Goal: Find specific page/section: Find specific page/section

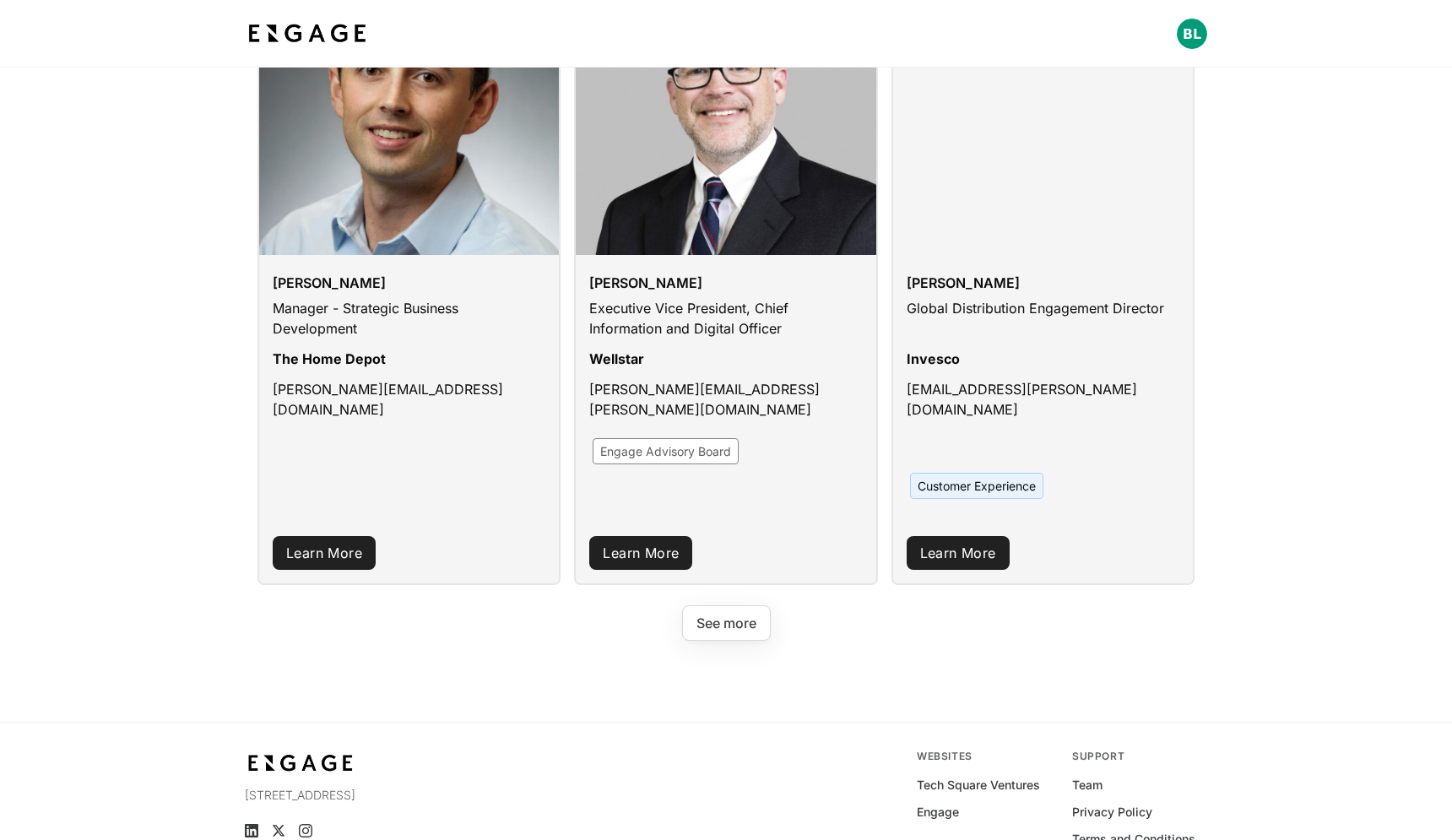
scroll to position [2223, 0]
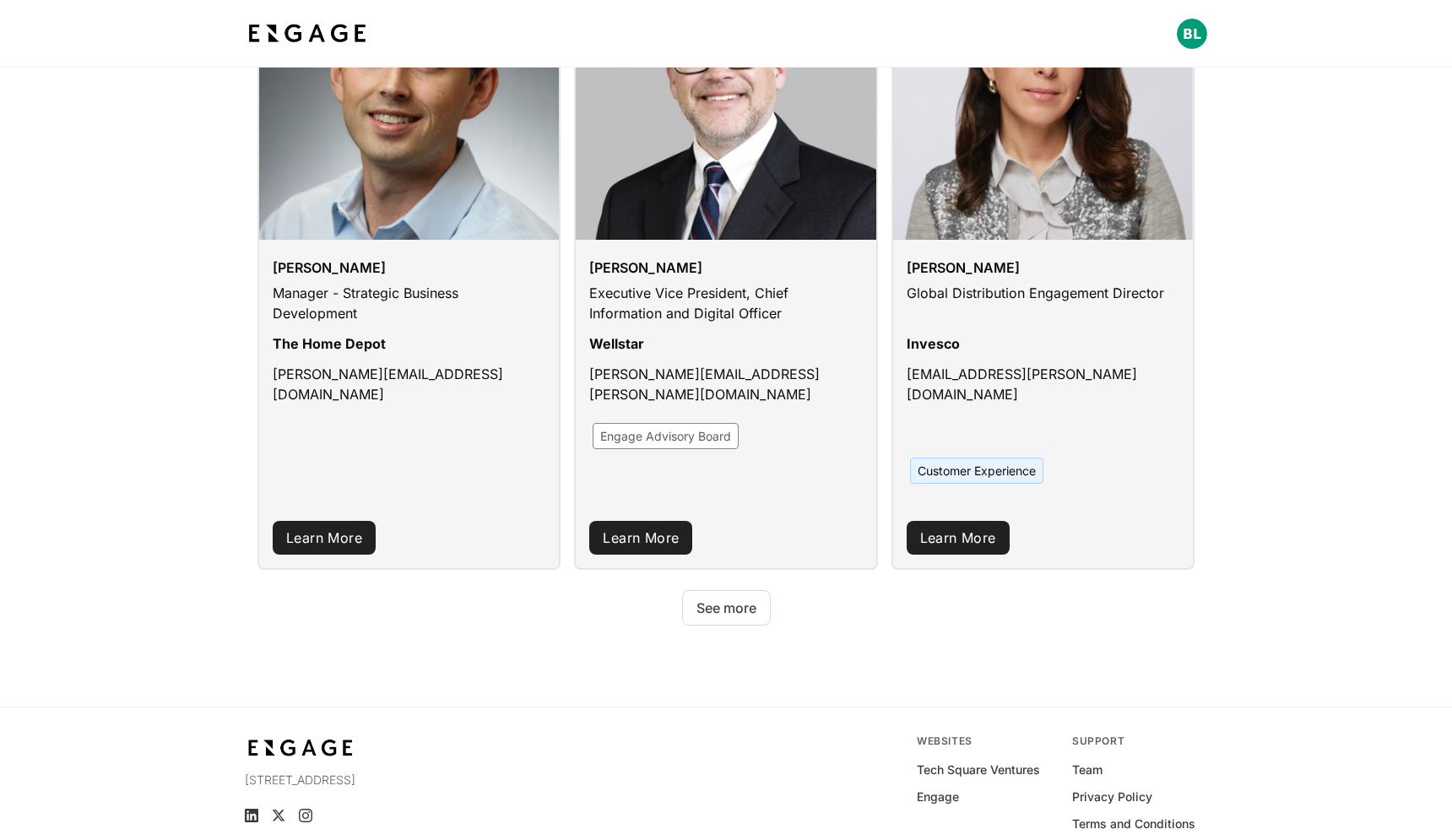
click at [739, 590] on button "See more" at bounding box center [726, 608] width 88 height 36
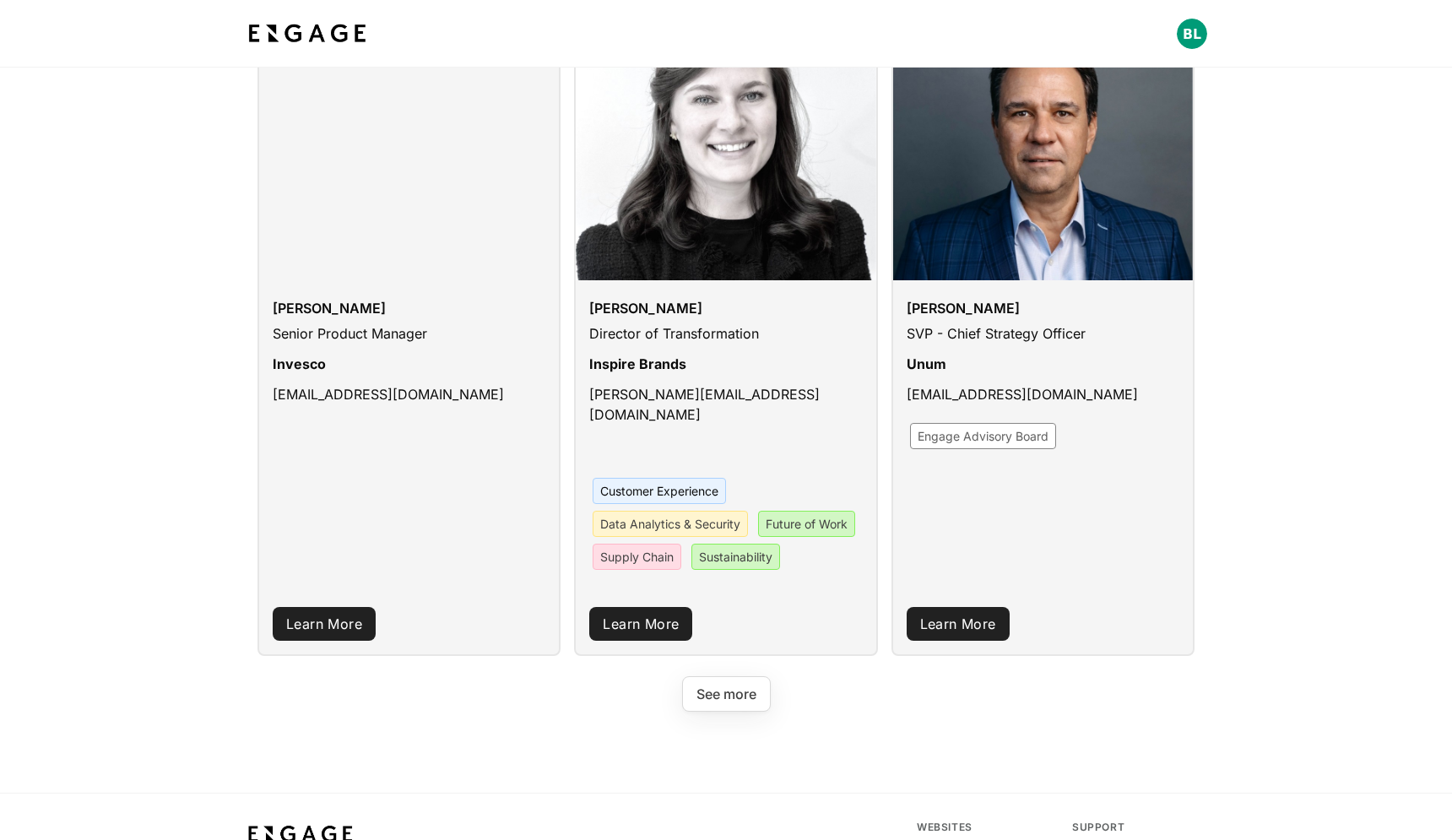
scroll to position [4780, 0]
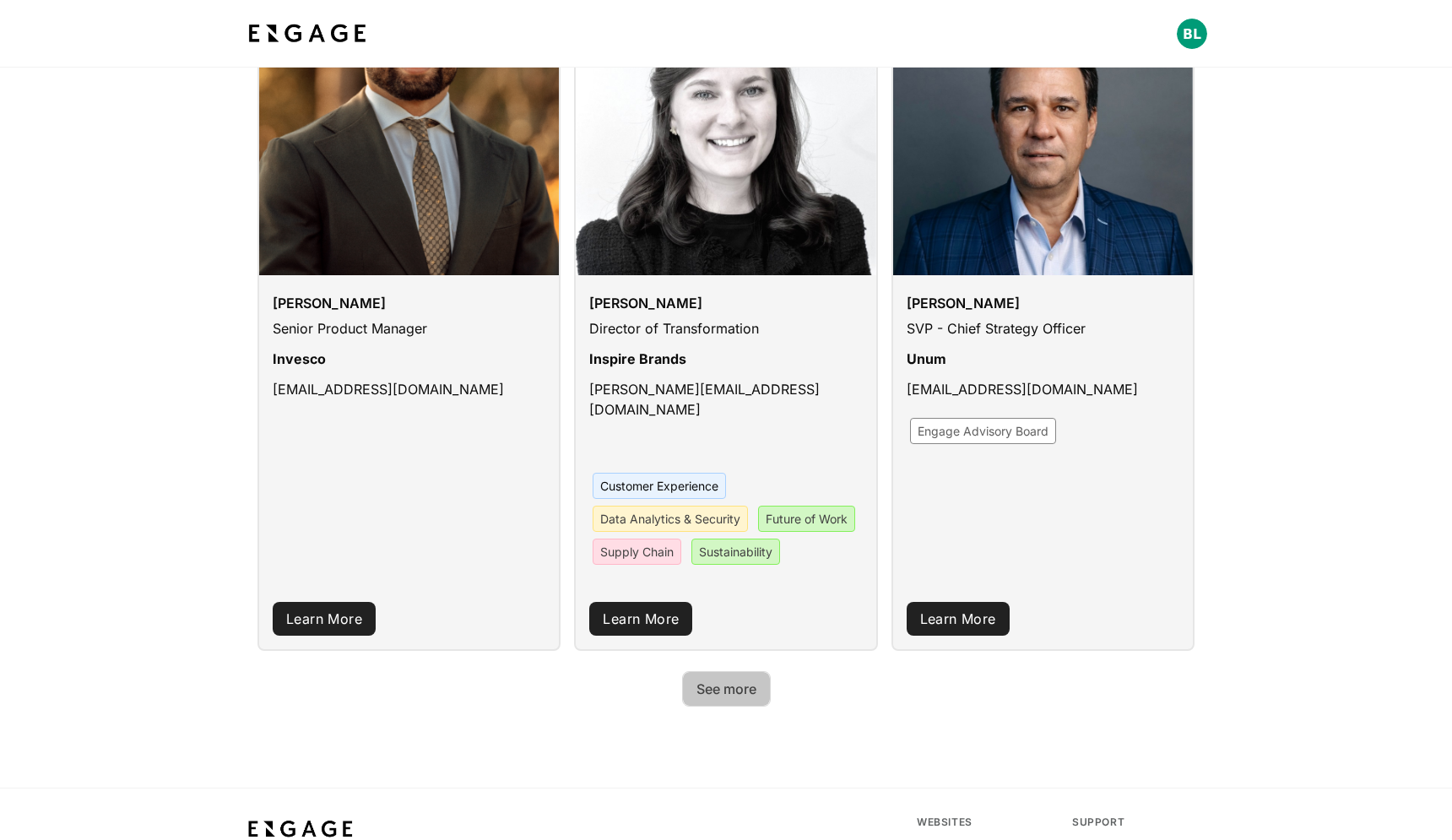
click at [748, 671] on button "See more" at bounding box center [726, 689] width 88 height 36
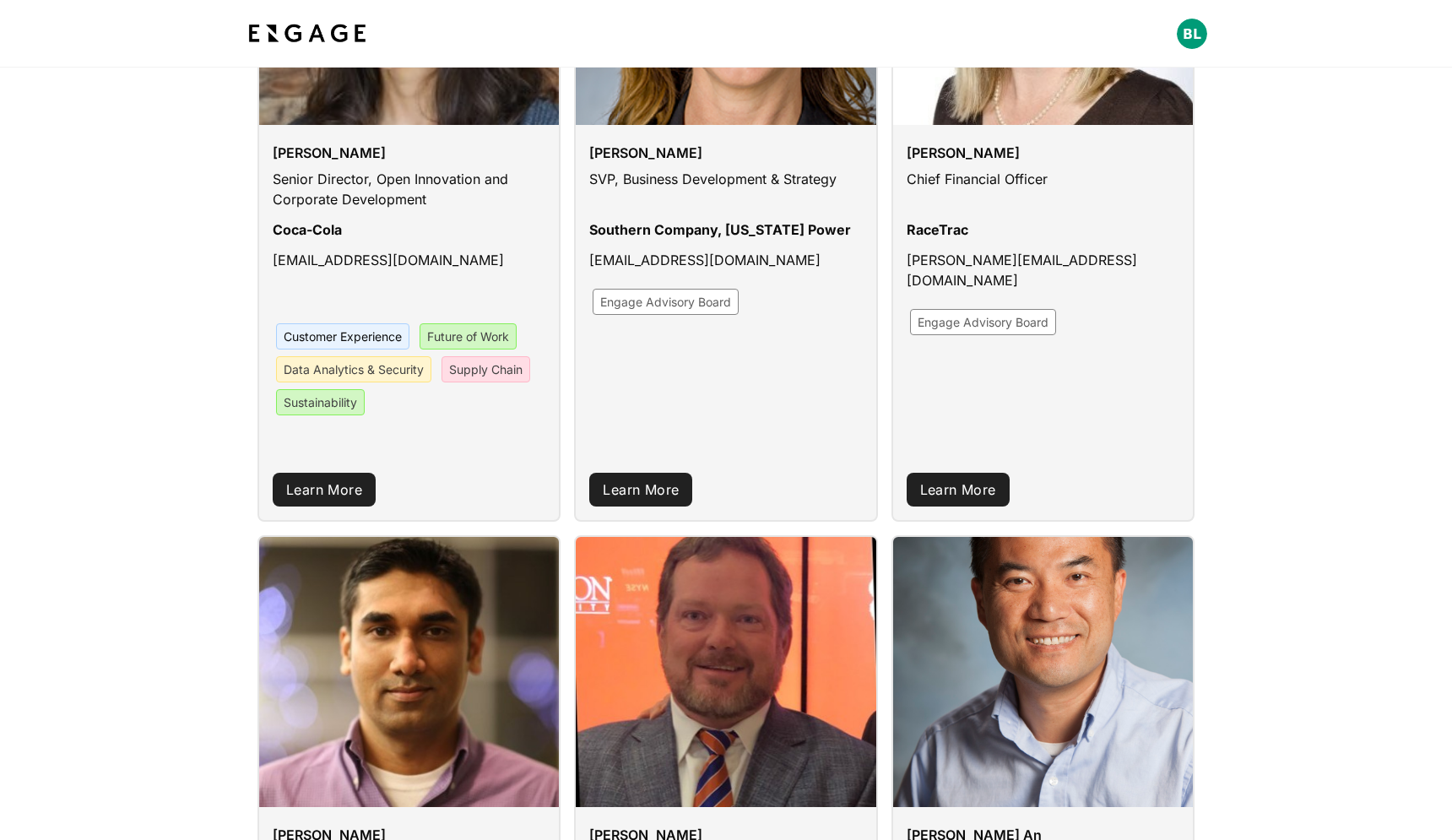
scroll to position [0, 0]
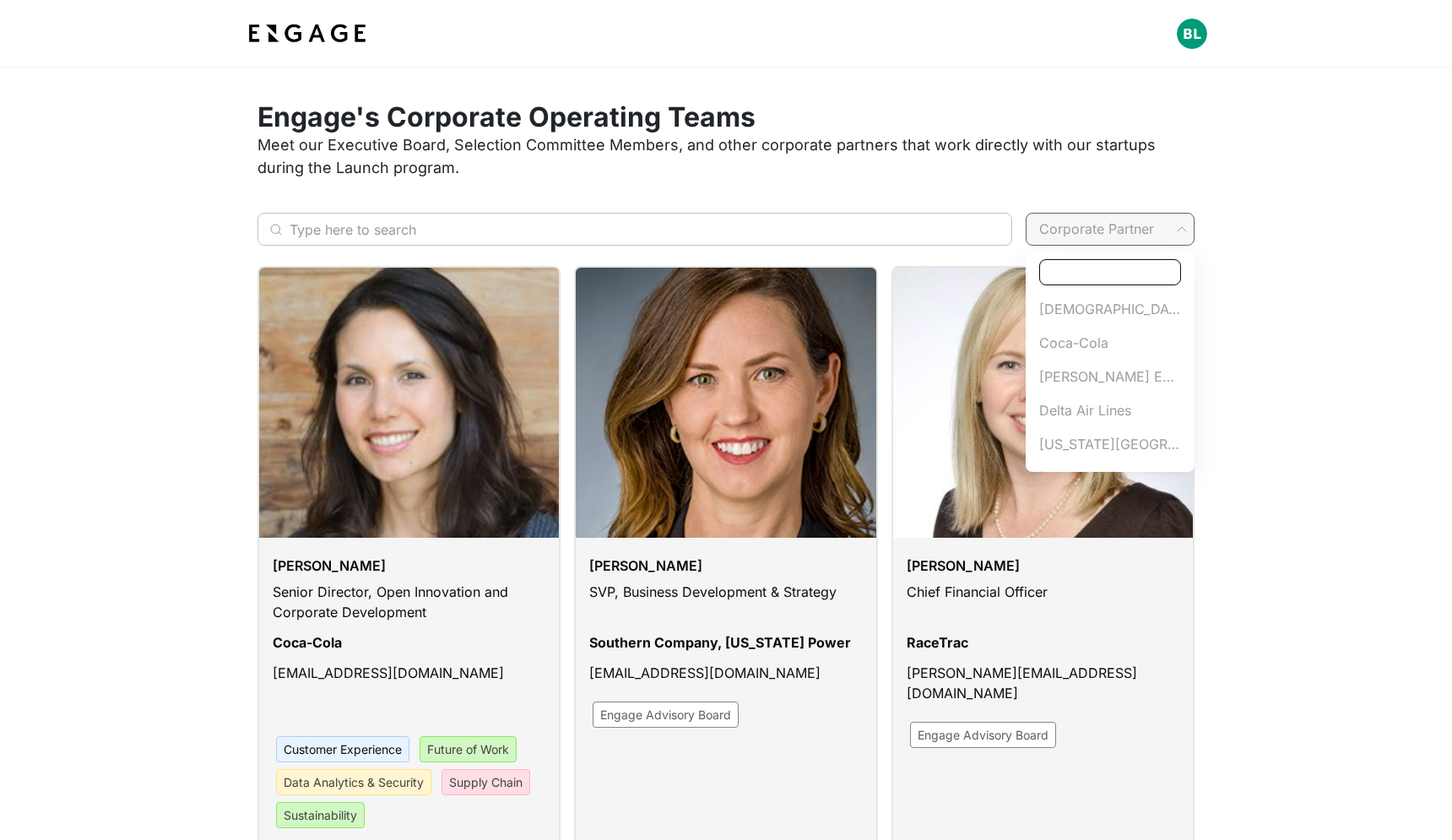
click at [1124, 370] on span "[US_STATE] Power" at bounding box center [1109, 369] width 142 height 20
type input "[US_STATE] Power"
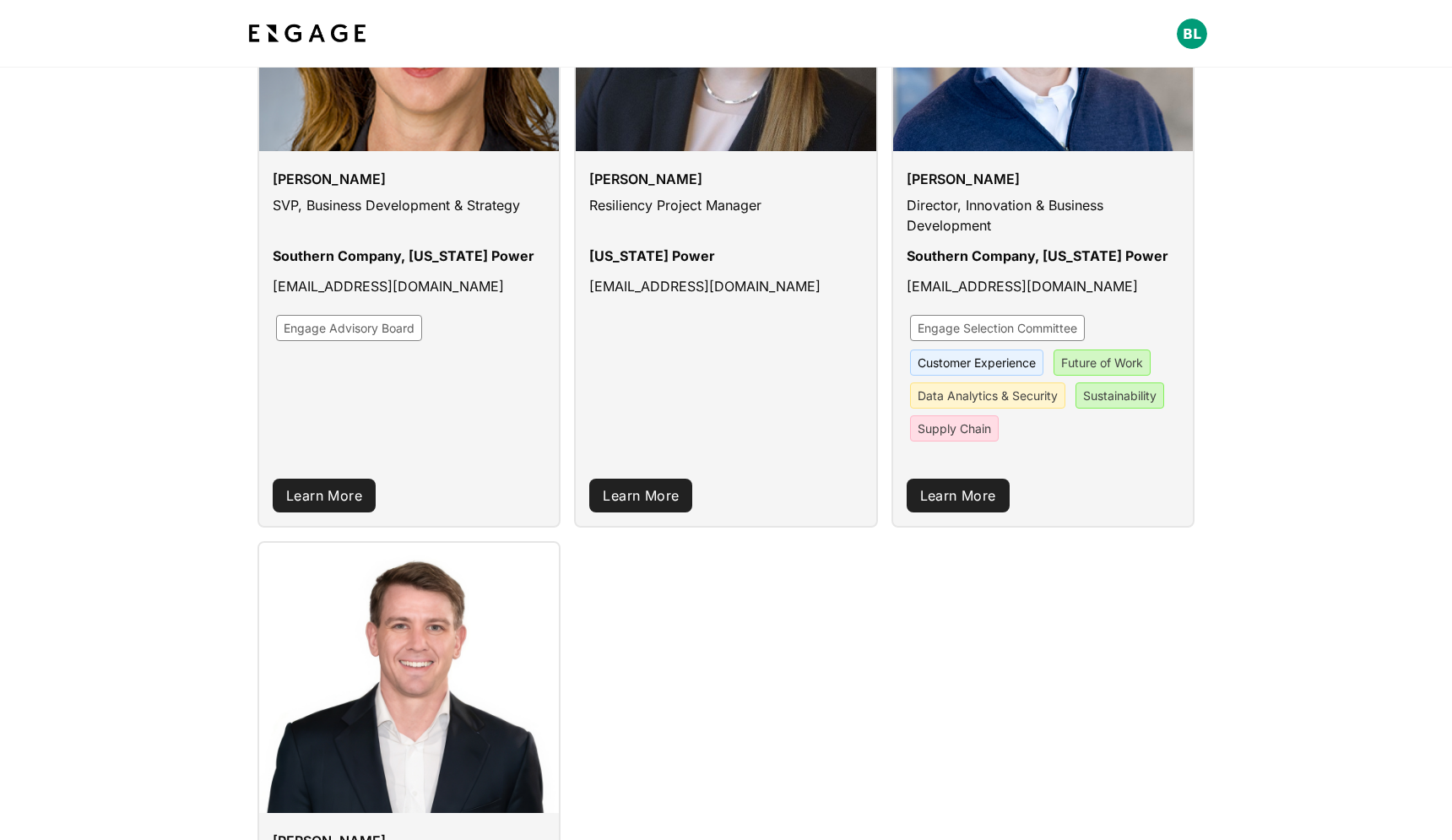
scroll to position [0, 0]
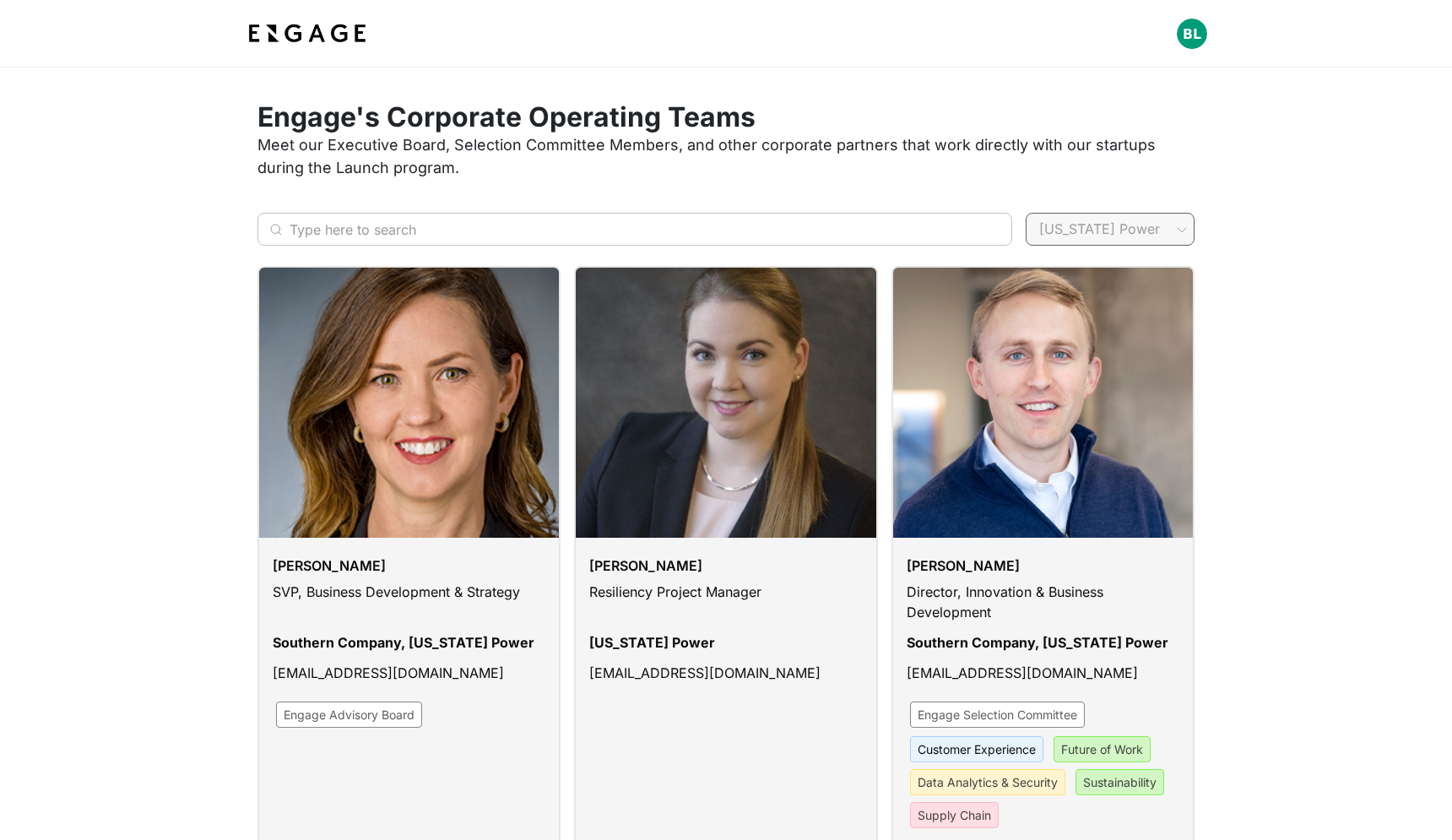
type input "well"
click at [1114, 310] on span "Wellstar" at bounding box center [1109, 309] width 142 height 20
type input "Wellstar"
